Goal: Answer question/provide support

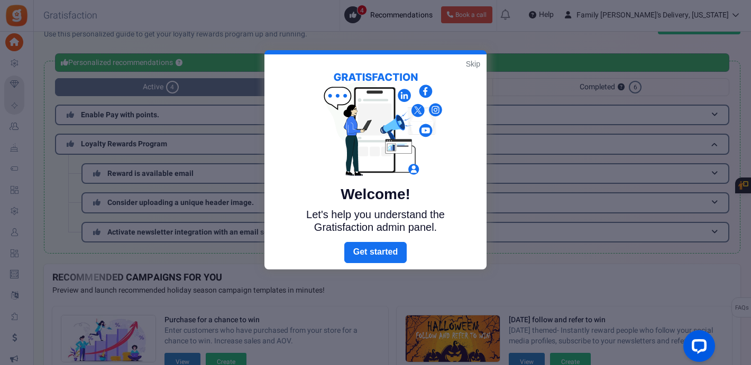
scroll to position [26, 0]
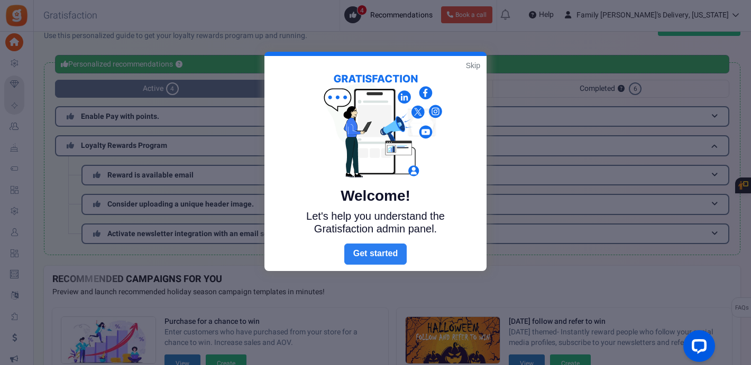
click at [361, 255] on link "Next" at bounding box center [375, 254] width 62 height 21
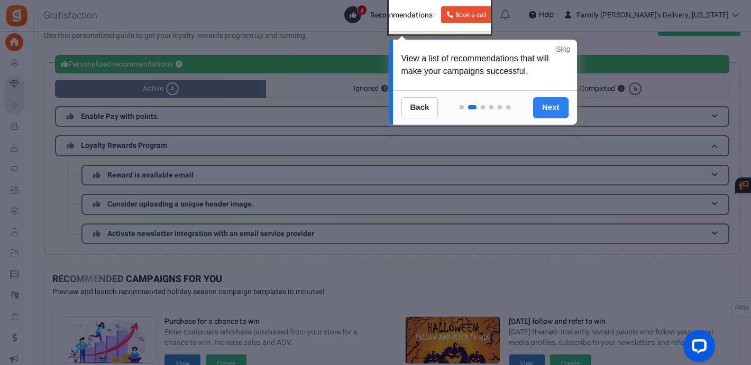
click at [546, 107] on link "Next" at bounding box center [550, 107] width 35 height 21
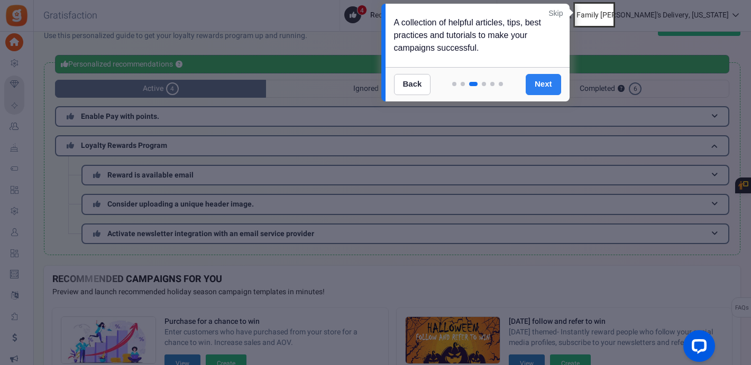
click at [545, 78] on link "Next" at bounding box center [543, 84] width 35 height 21
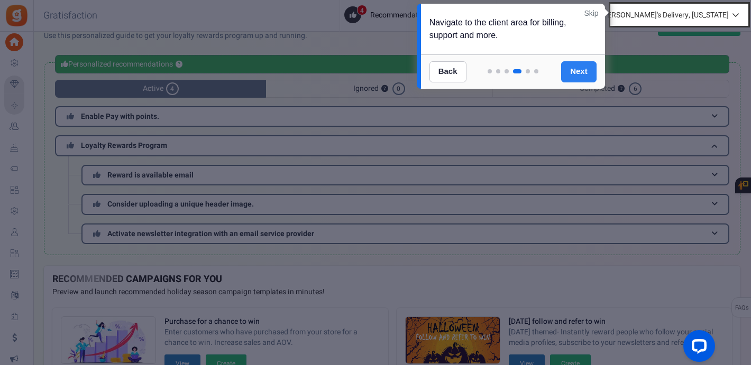
click at [581, 68] on link "Next" at bounding box center [578, 71] width 35 height 21
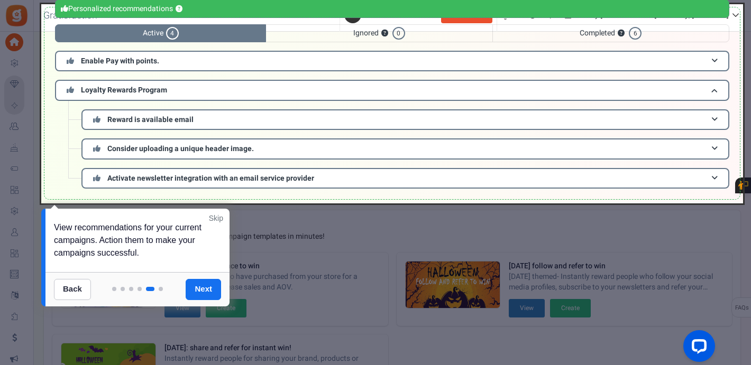
scroll to position [93, 0]
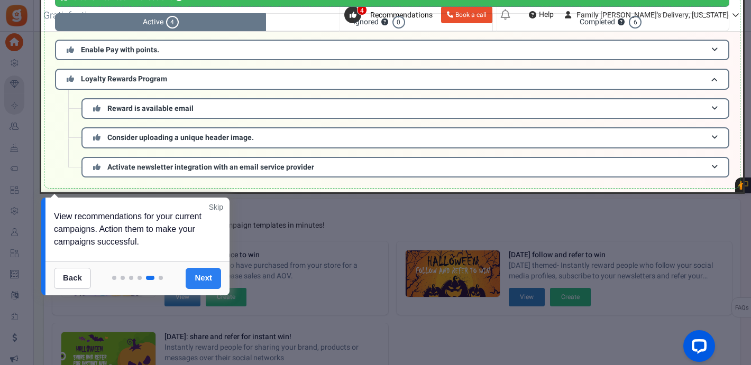
click at [195, 272] on link "Next" at bounding box center [203, 278] width 35 height 21
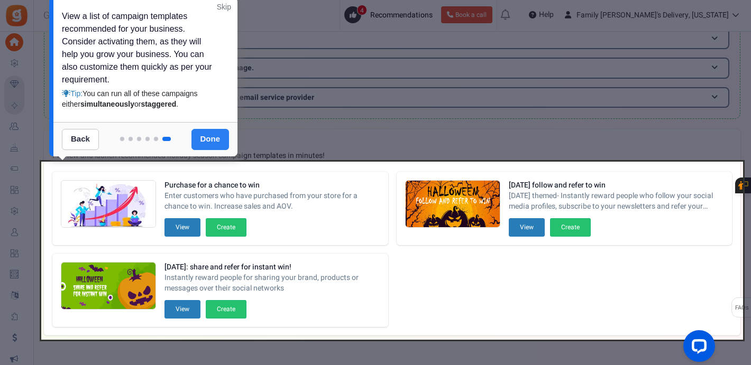
scroll to position [152, 0]
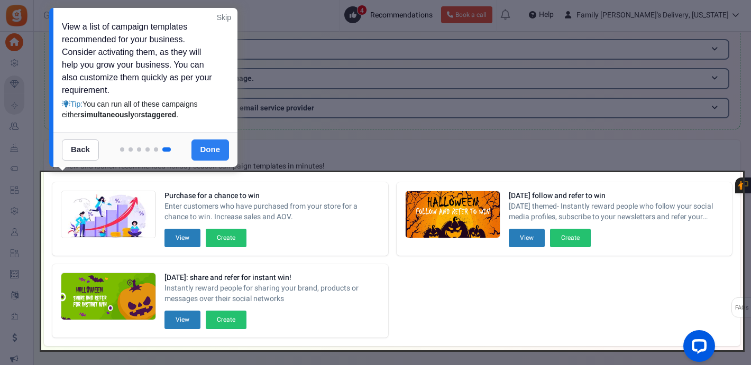
click at [210, 149] on link "Done" at bounding box center [210, 150] width 38 height 21
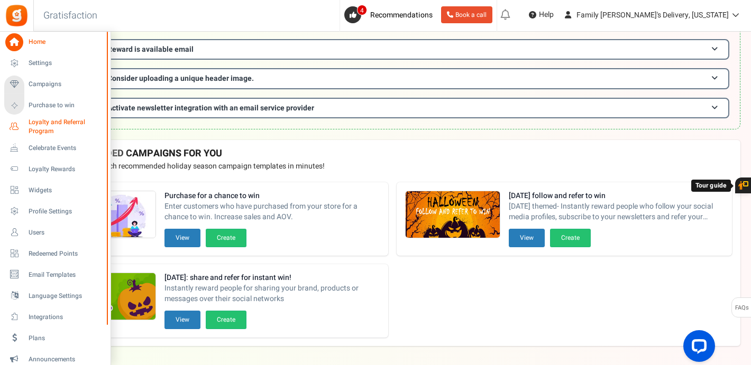
click at [36, 124] on span "Loyalty and Referral Program" at bounding box center [67, 127] width 77 height 18
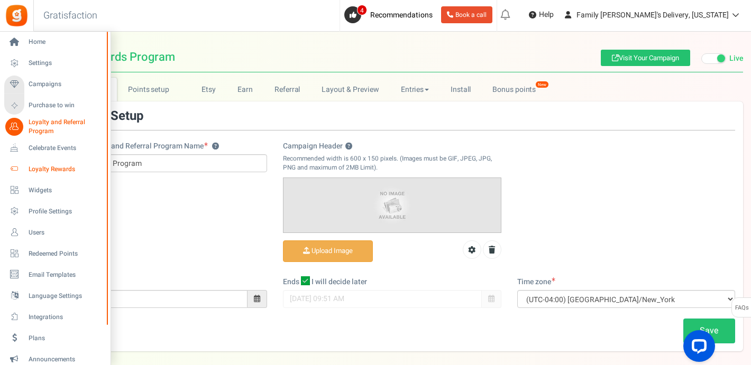
click at [39, 166] on span "Loyalty Rewards" at bounding box center [66, 169] width 74 height 9
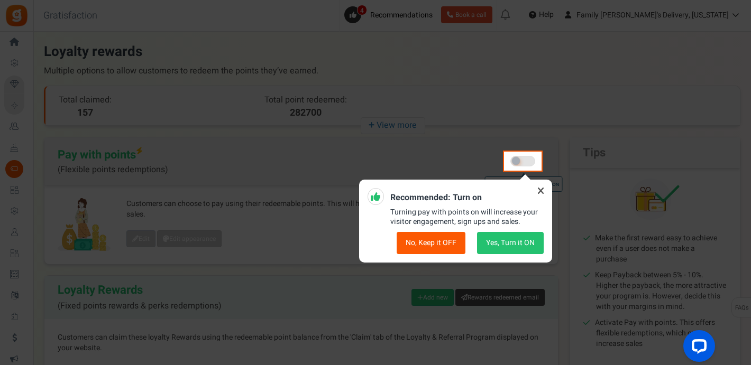
click at [541, 189] on icon at bounding box center [540, 190] width 17 height 17
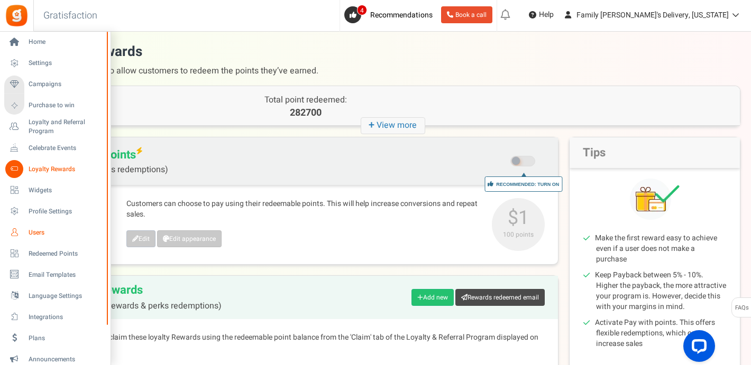
click at [30, 234] on span "Users" at bounding box center [66, 232] width 74 height 9
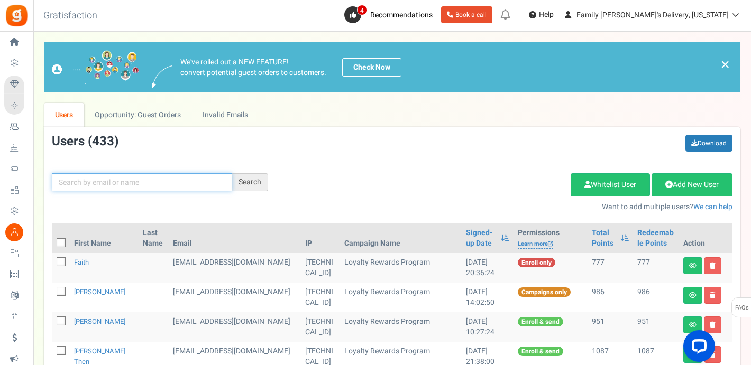
click at [168, 186] on input "text" at bounding box center [142, 182] width 180 height 18
paste input "[EMAIL_ADDRESS][DOMAIN_NAME]"
type input "[EMAIL_ADDRESS][DOMAIN_NAME]"
click at [266, 177] on div "Search" at bounding box center [250, 182] width 36 height 18
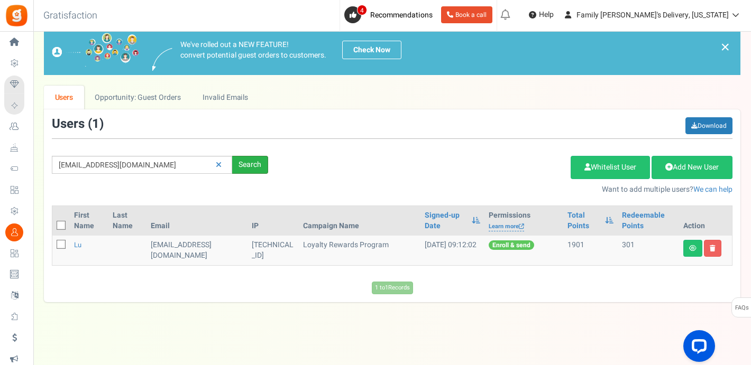
scroll to position [18, 0]
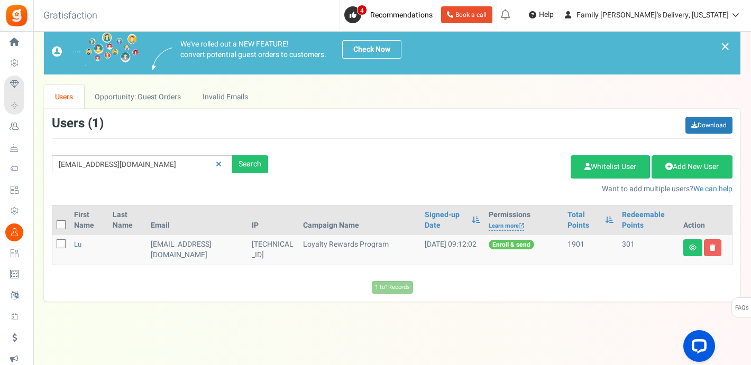
click at [579, 253] on td "1901" at bounding box center [590, 250] width 55 height 30
click at [693, 245] on icon at bounding box center [692, 248] width 7 height 6
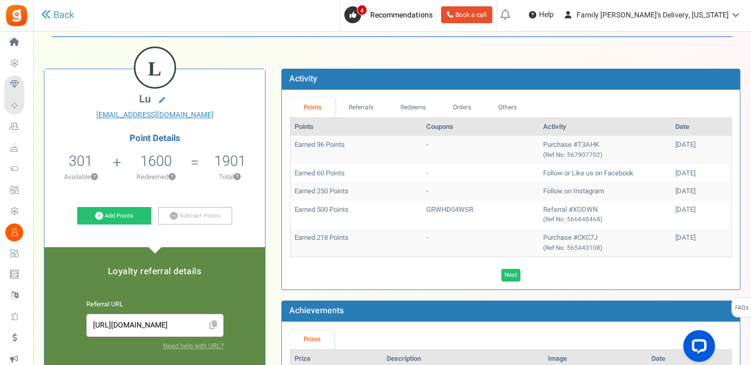
scroll to position [36, 0]
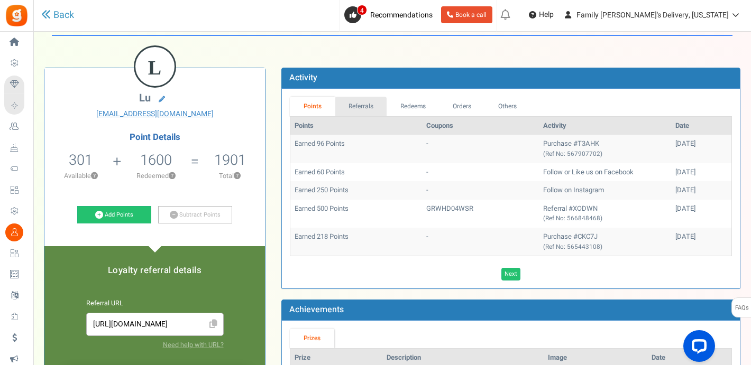
click at [357, 105] on link "Referrals" at bounding box center [361, 107] width 52 height 20
